Goal: Task Accomplishment & Management: Use online tool/utility

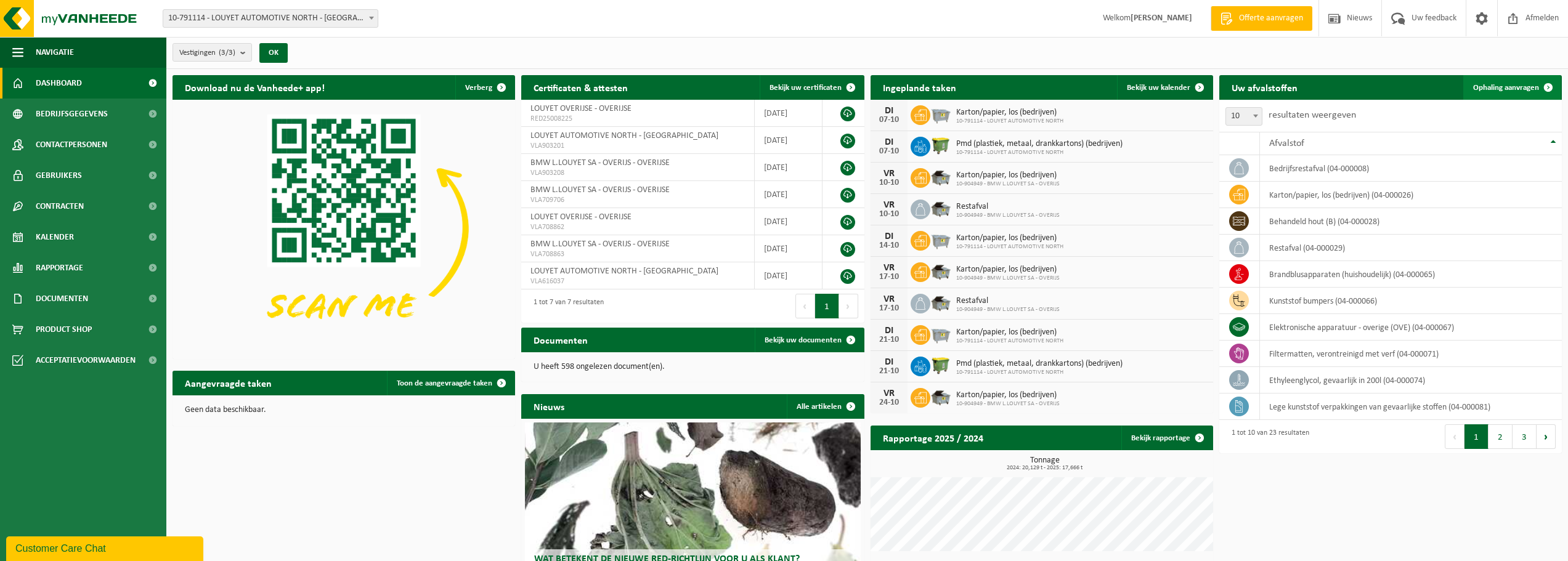
click at [1493, 87] on span "Ophaling aanvragen" at bounding box center [1506, 88] width 66 height 8
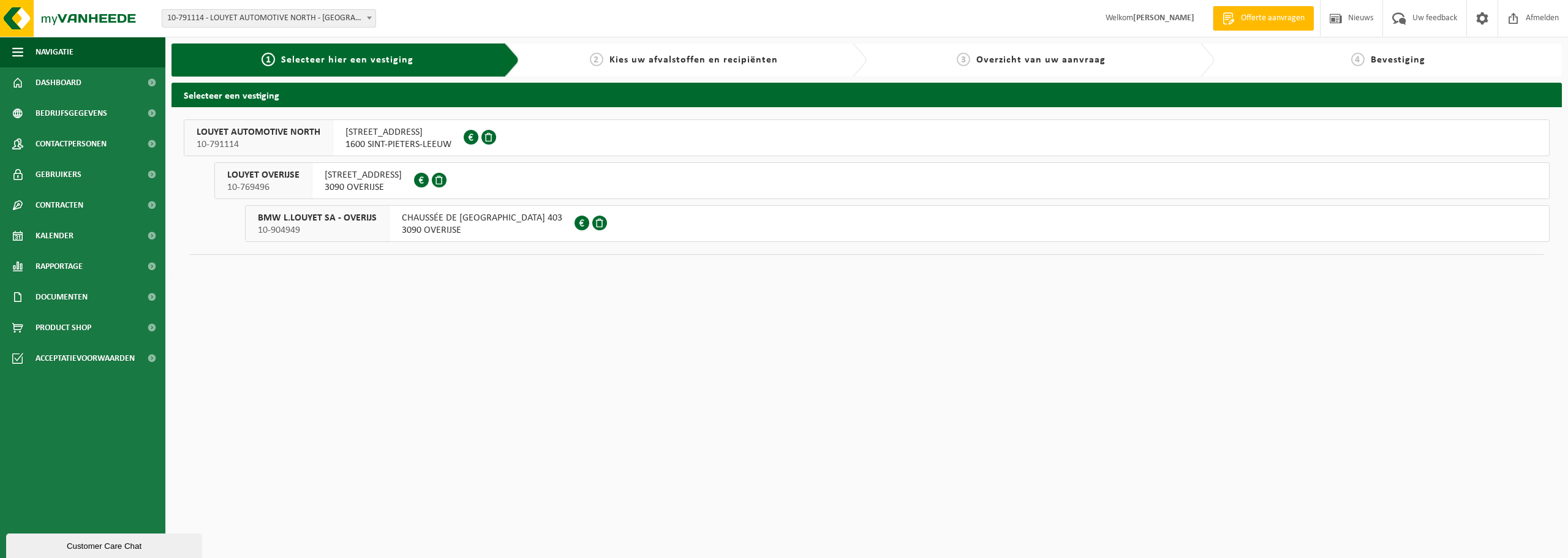
click at [264, 126] on span "LOUYET AUTOMOTIVE NORTH" at bounding box center [258, 132] width 124 height 13
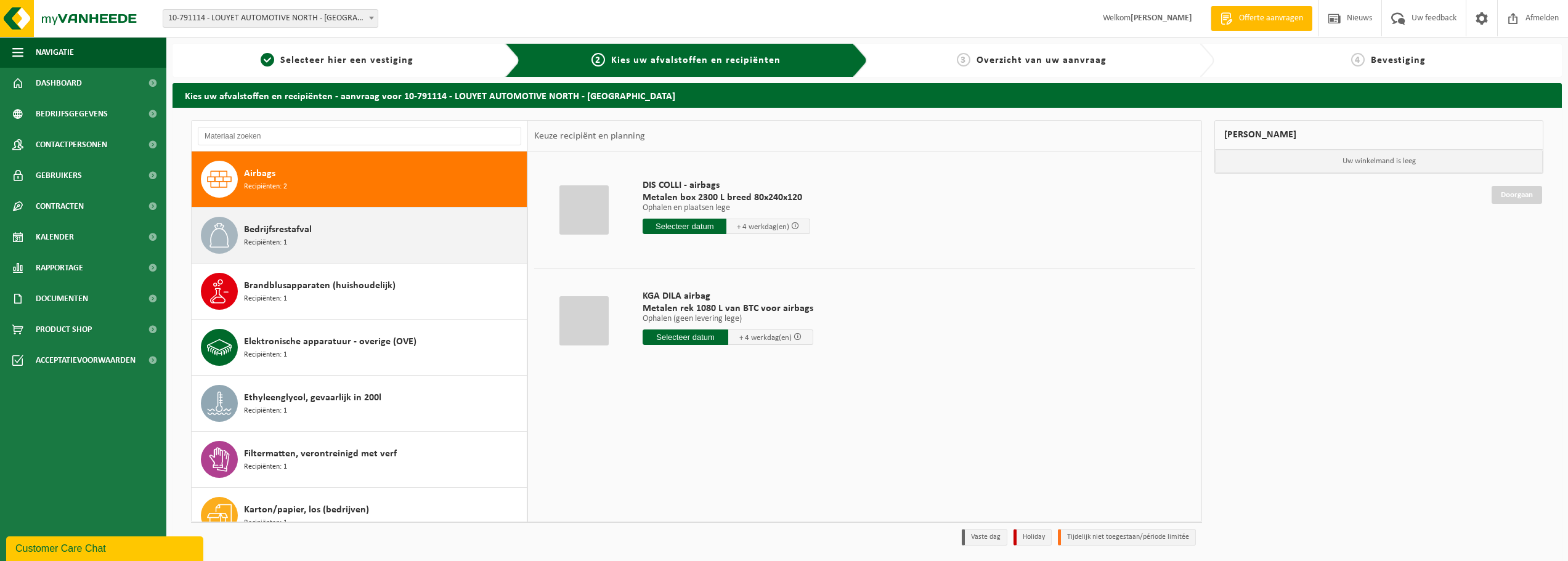
click at [379, 240] on div "Bedrijfsrestafval Recipiënten: 1" at bounding box center [384, 235] width 280 height 37
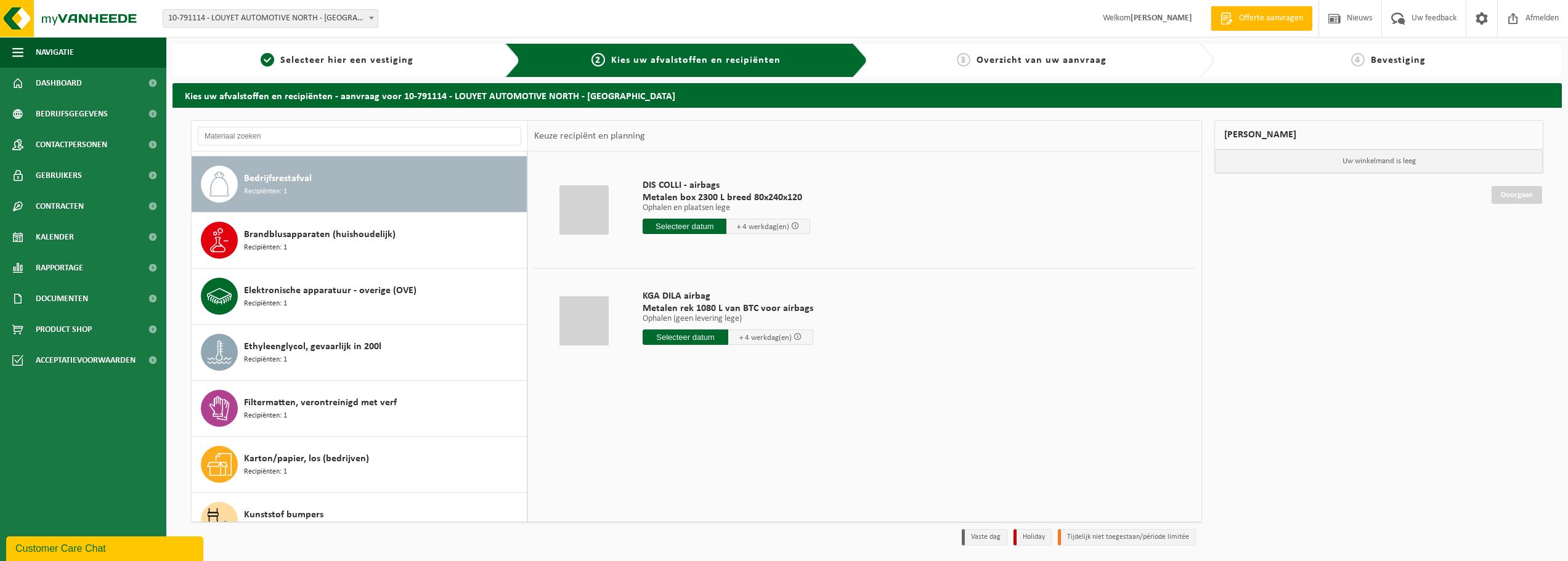
scroll to position [56, 0]
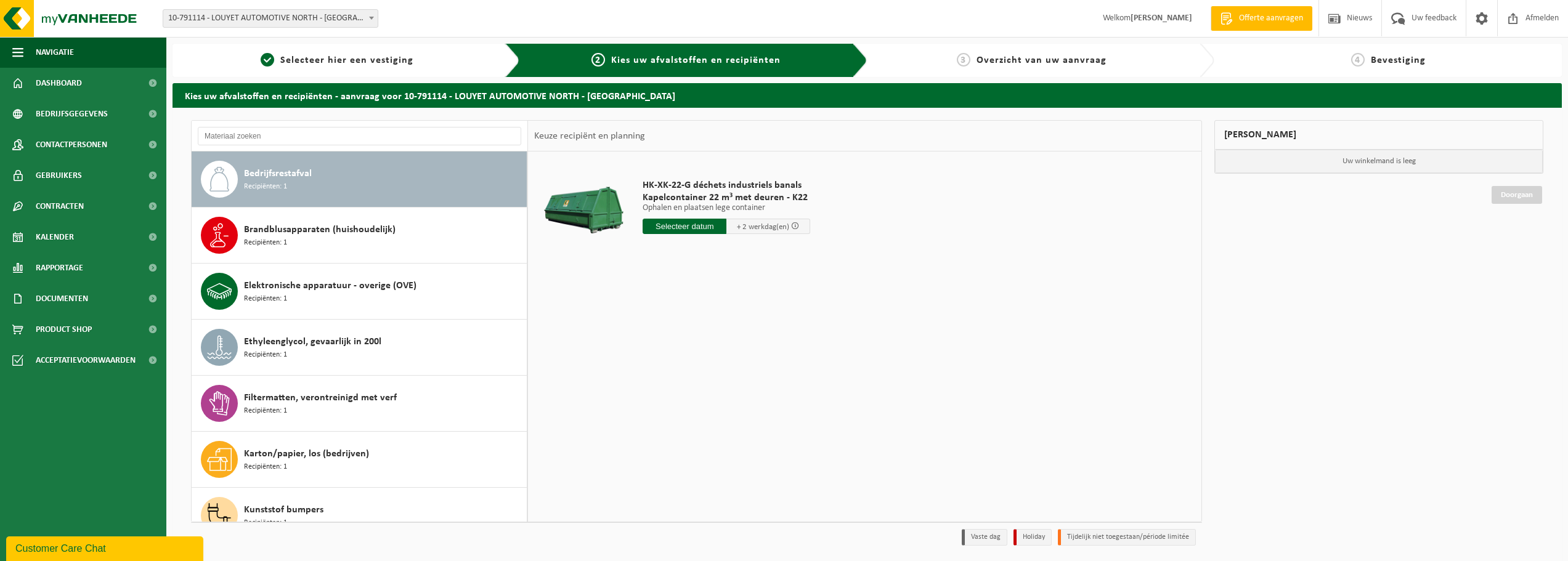
click at [671, 225] on input "text" at bounding box center [684, 226] width 84 height 15
click at [676, 312] on div "7" at bounding box center [676, 316] width 22 height 20
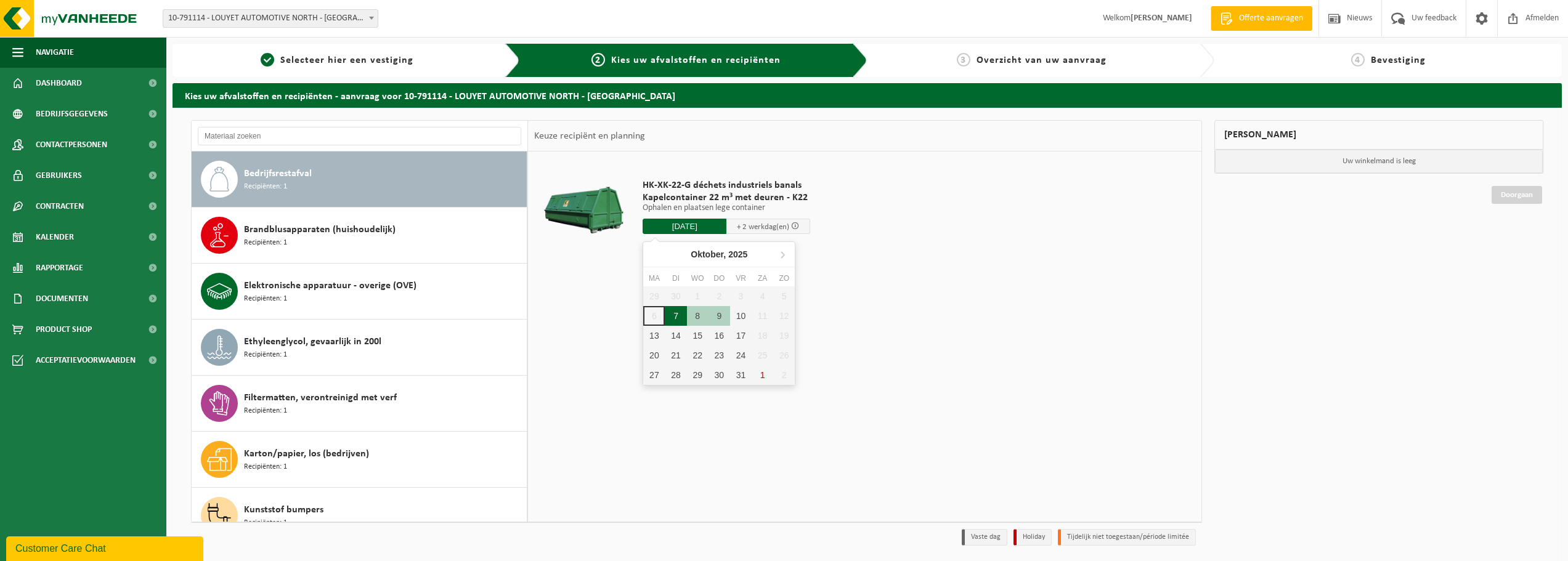
type input "Van 2025-10-07"
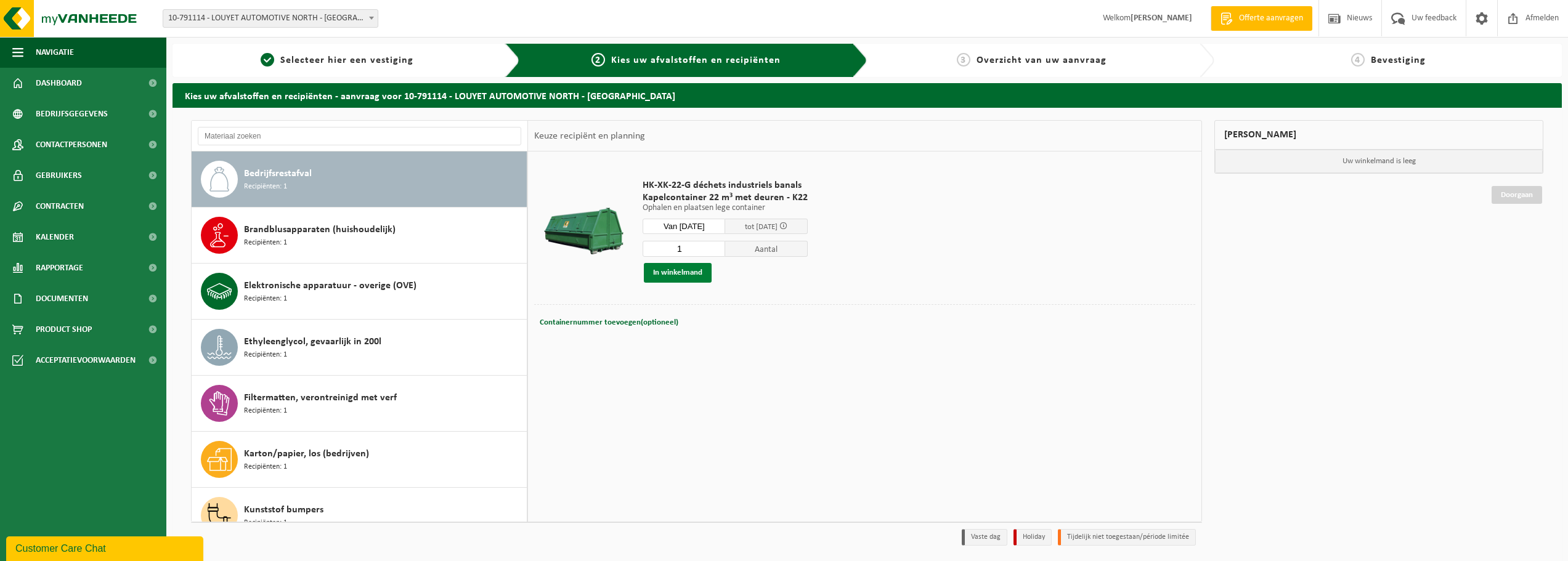
click at [670, 277] on button "In winkelmand" at bounding box center [678, 273] width 68 height 20
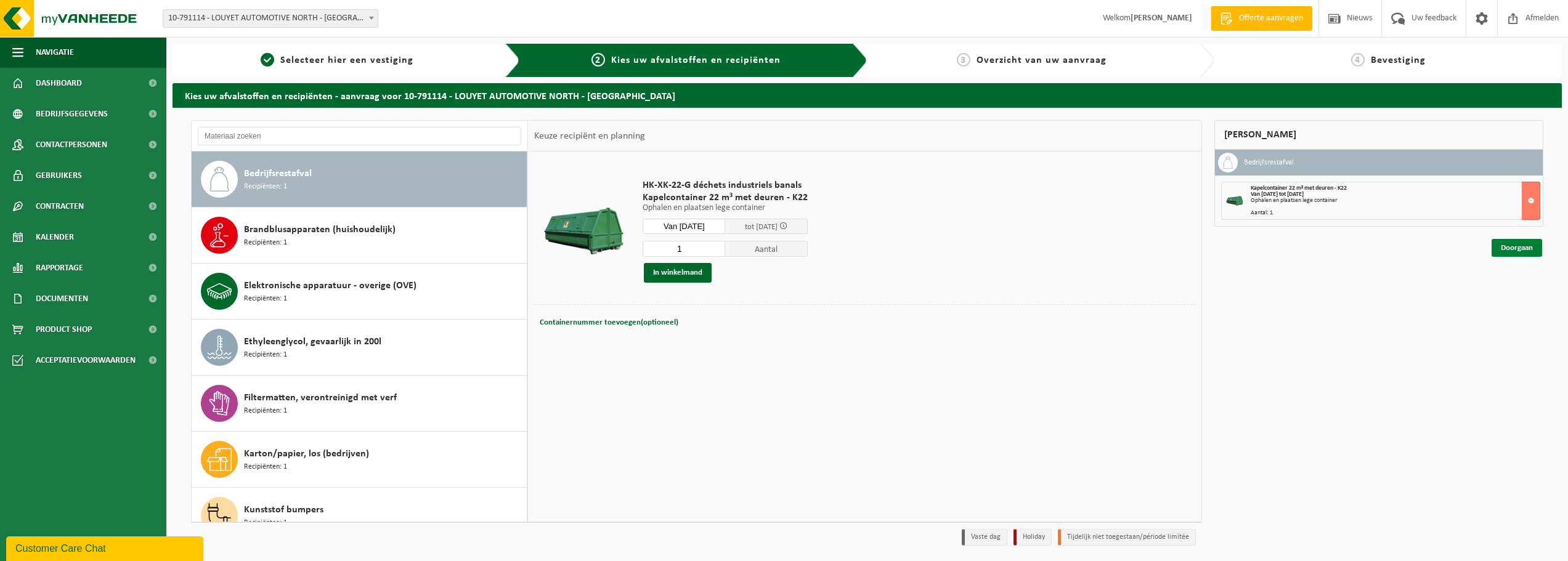
click at [1509, 248] on link "Doorgaan" at bounding box center [1517, 248] width 50 height 18
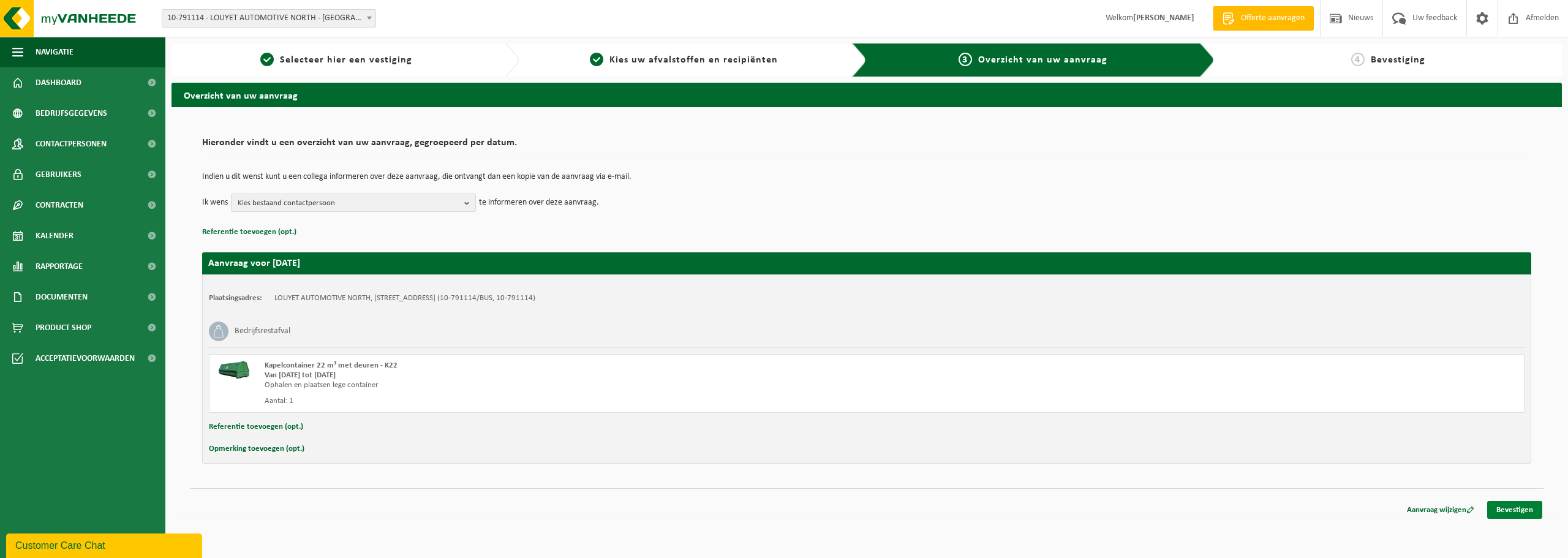
click at [1511, 506] on link "Bevestigen" at bounding box center [1515, 510] width 55 height 18
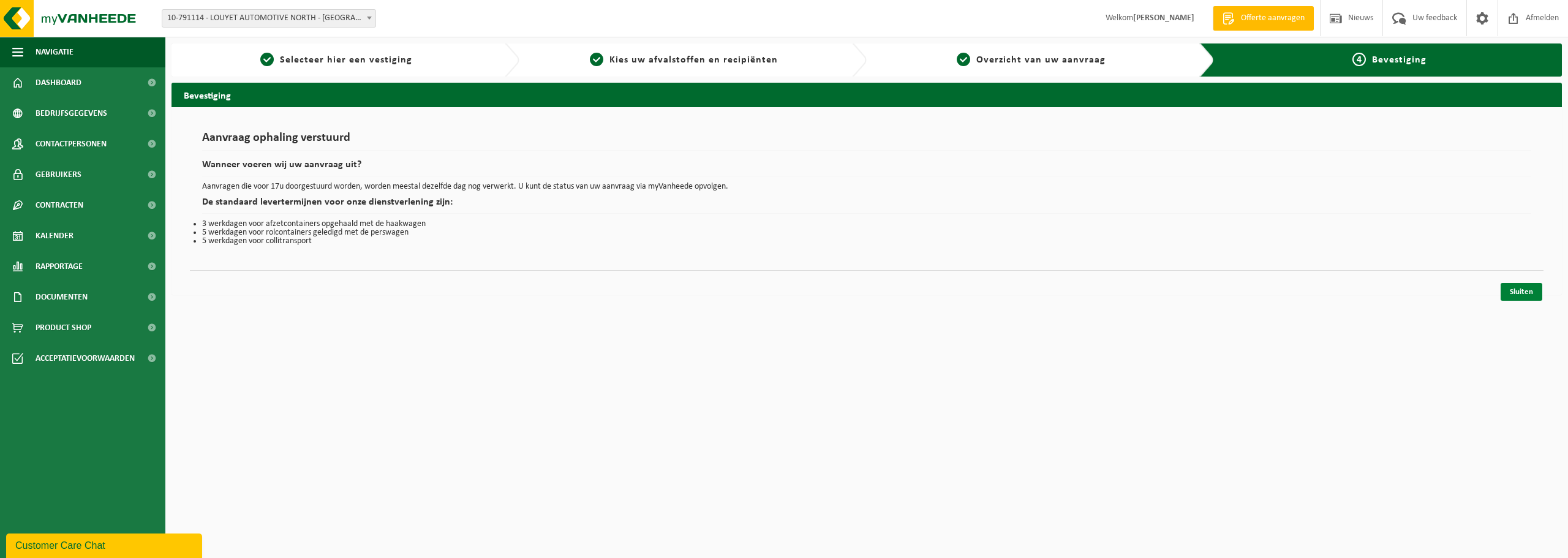
click at [1523, 291] on link "Sluiten" at bounding box center [1521, 292] width 42 height 18
